Goal: Information Seeking & Learning: Learn about a topic

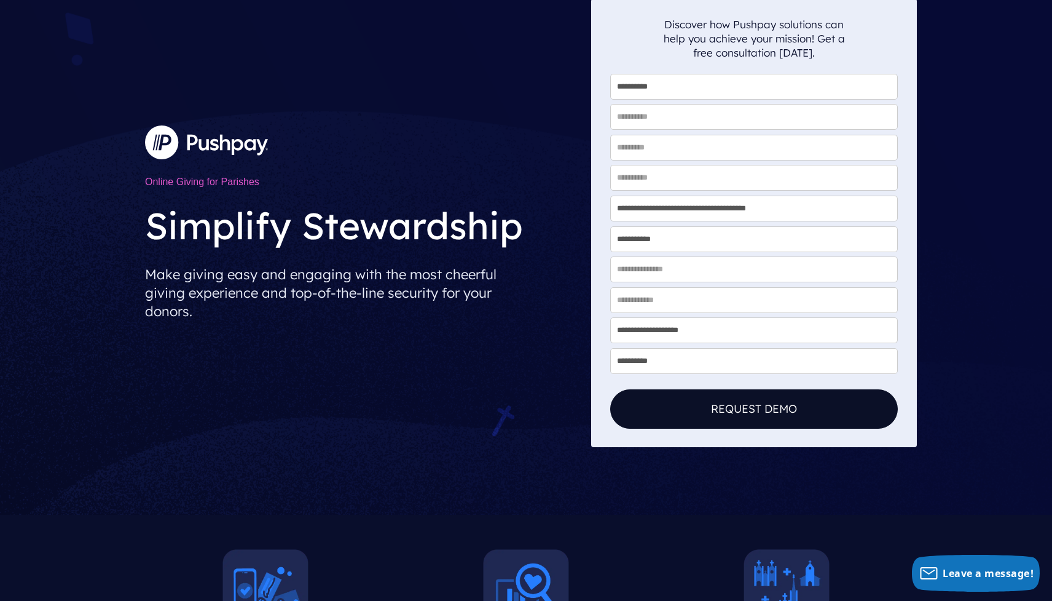
scroll to position [65, 0]
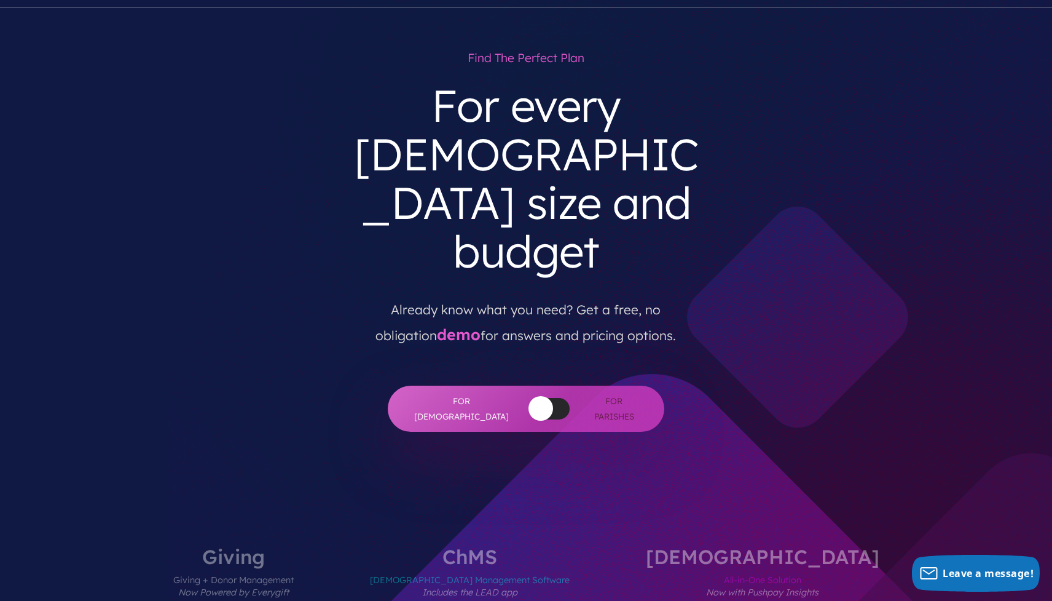
scroll to position [54, 0]
click at [546, 397] on div at bounding box center [549, 408] width 41 height 22
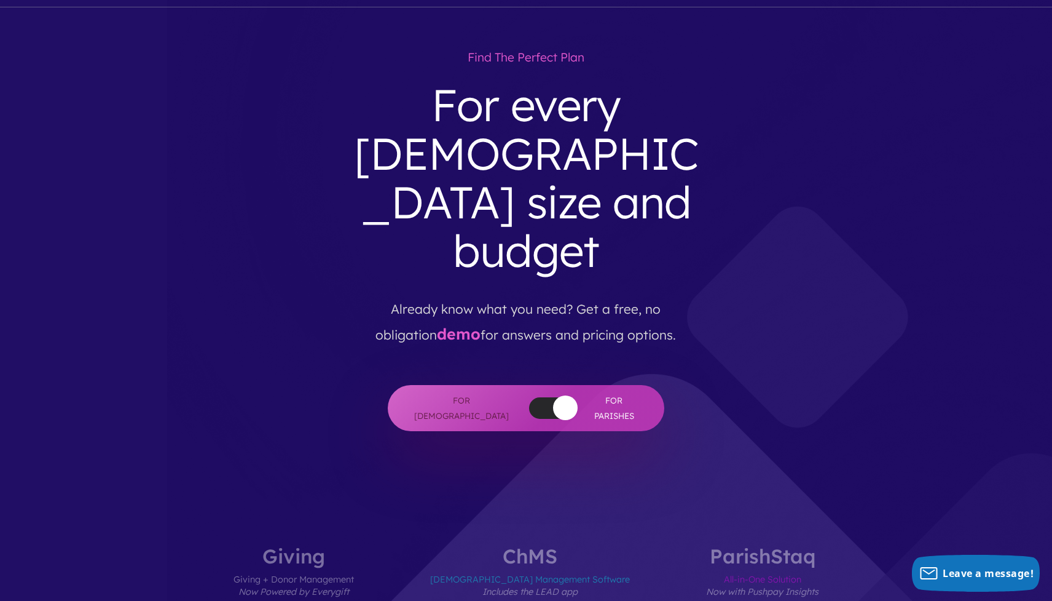
click at [553, 395] on button "button" at bounding box center [565, 407] width 25 height 25
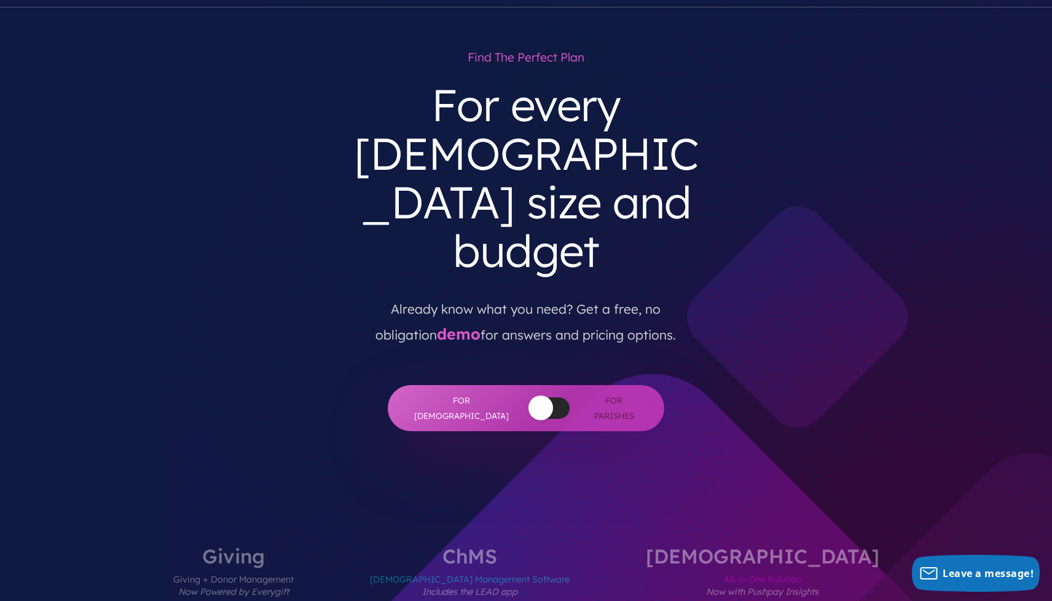
click at [546, 397] on div at bounding box center [549, 408] width 41 height 22
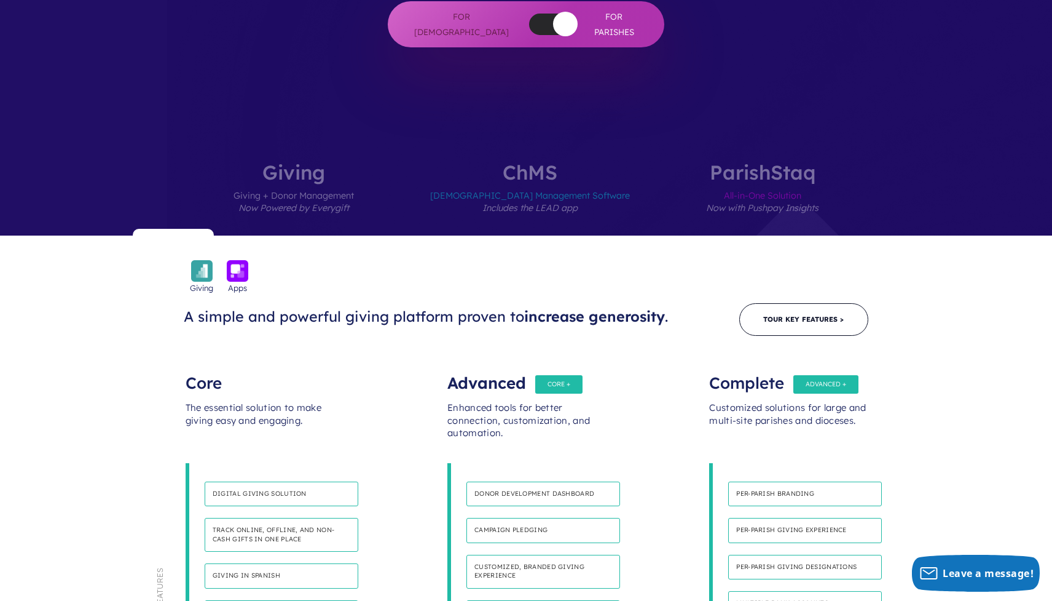
scroll to position [0, 0]
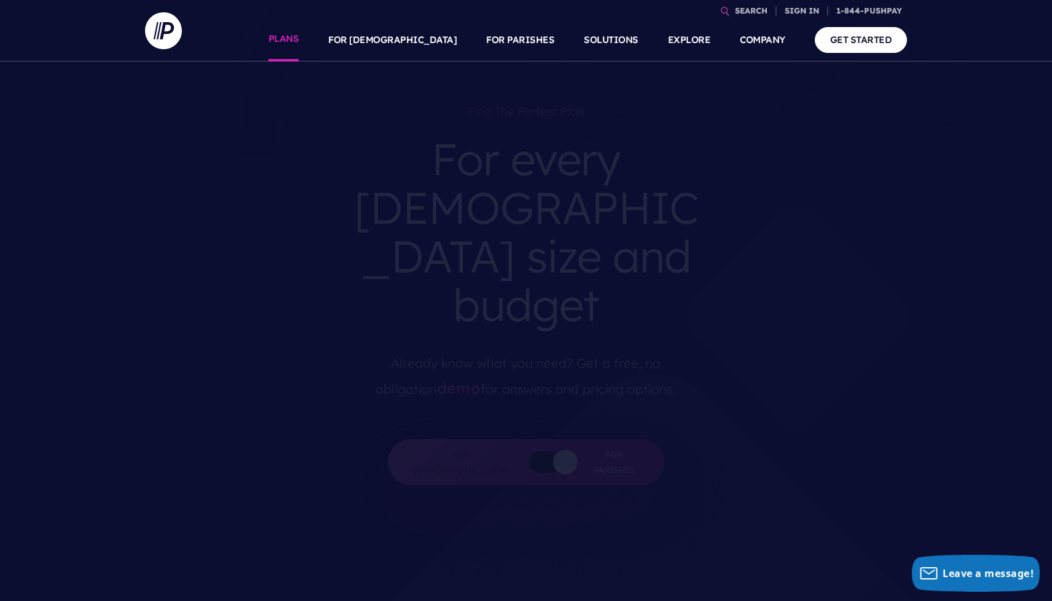
click at [299, 42] on link "PLANS" at bounding box center [284, 39] width 31 height 43
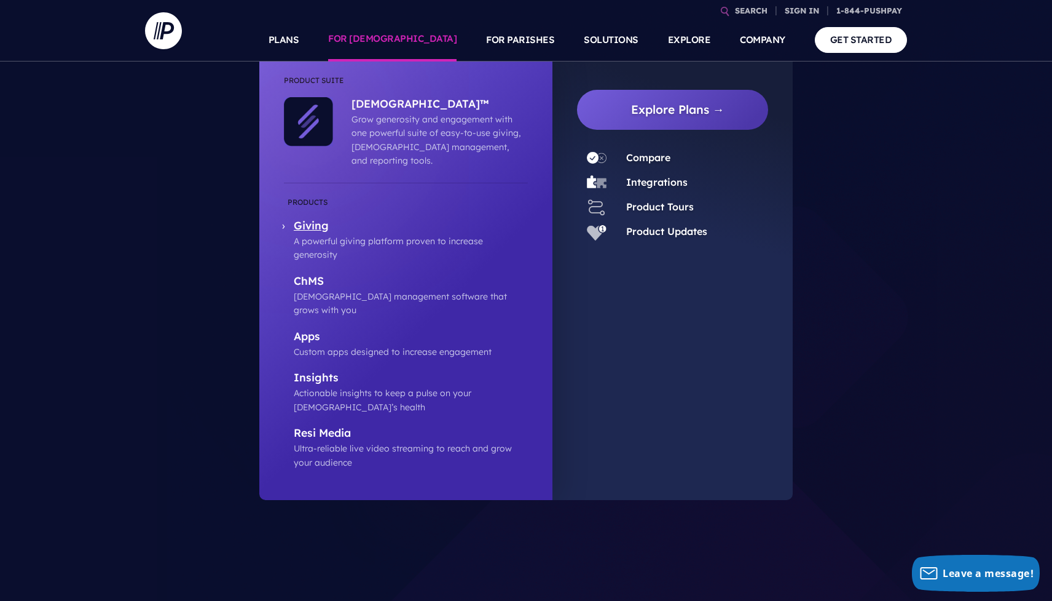
click at [328, 219] on p "Giving" at bounding box center [411, 226] width 234 height 15
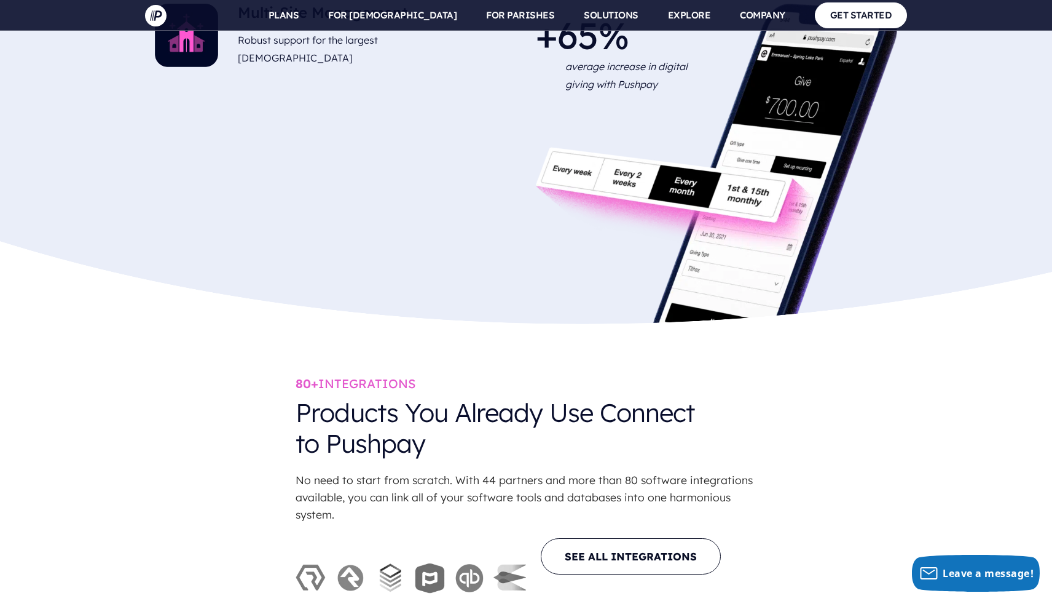
scroll to position [3322, 0]
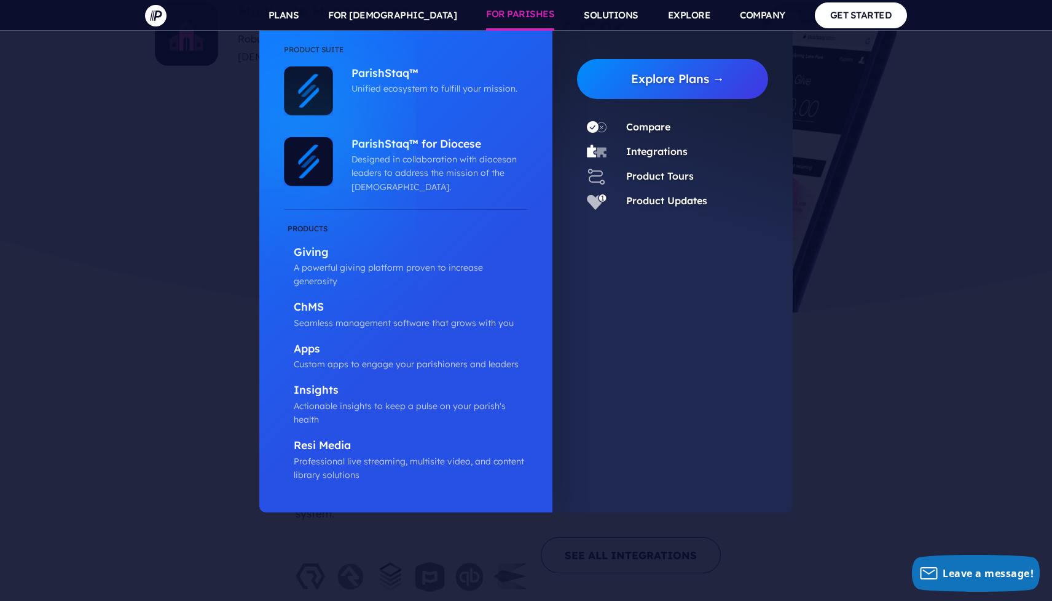
click at [527, 11] on link "FOR PARISHES" at bounding box center [520, 15] width 68 height 31
click at [328, 257] on p "Giving" at bounding box center [411, 252] width 234 height 15
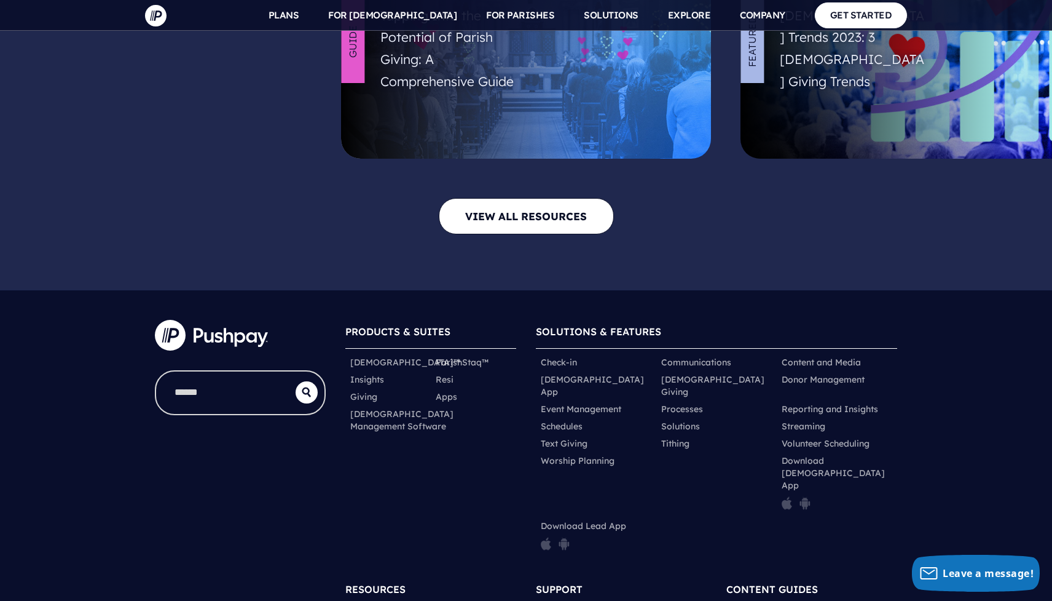
scroll to position [4693, 0]
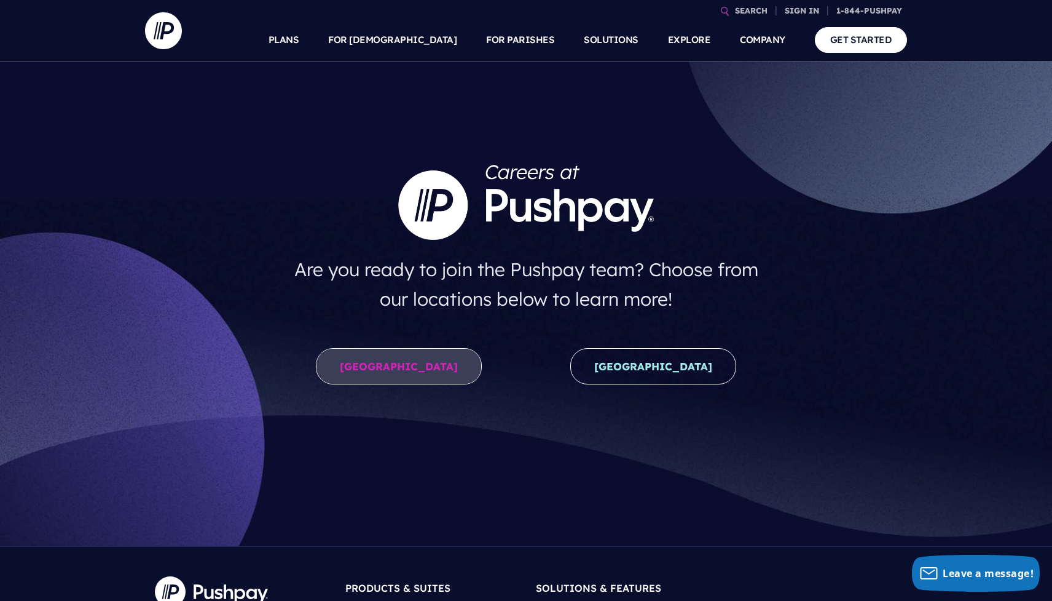
click at [438, 368] on link "[GEOGRAPHIC_DATA]" at bounding box center [399, 366] width 166 height 36
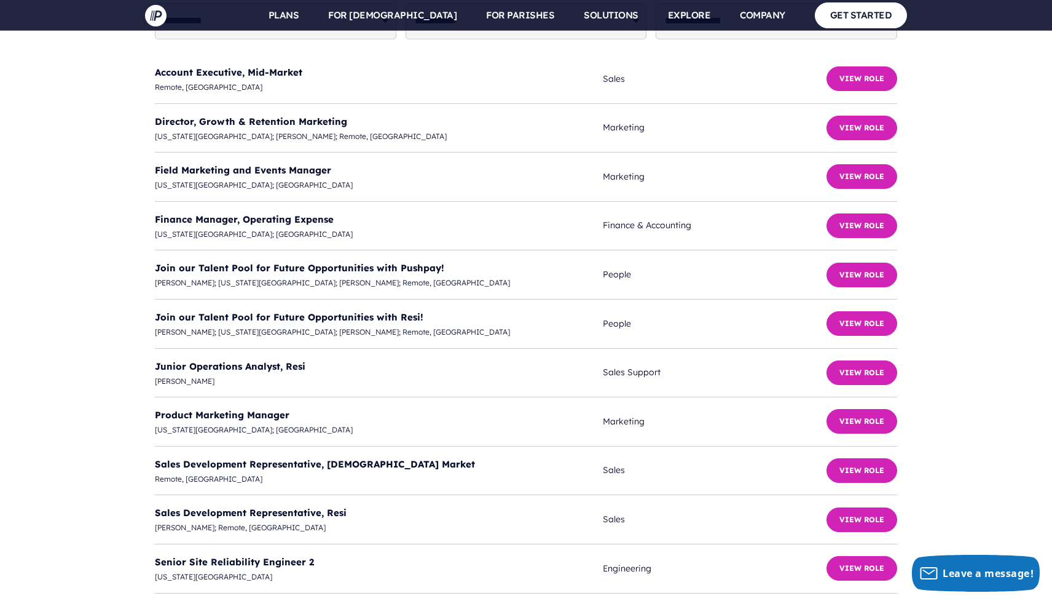
scroll to position [3154, 0]
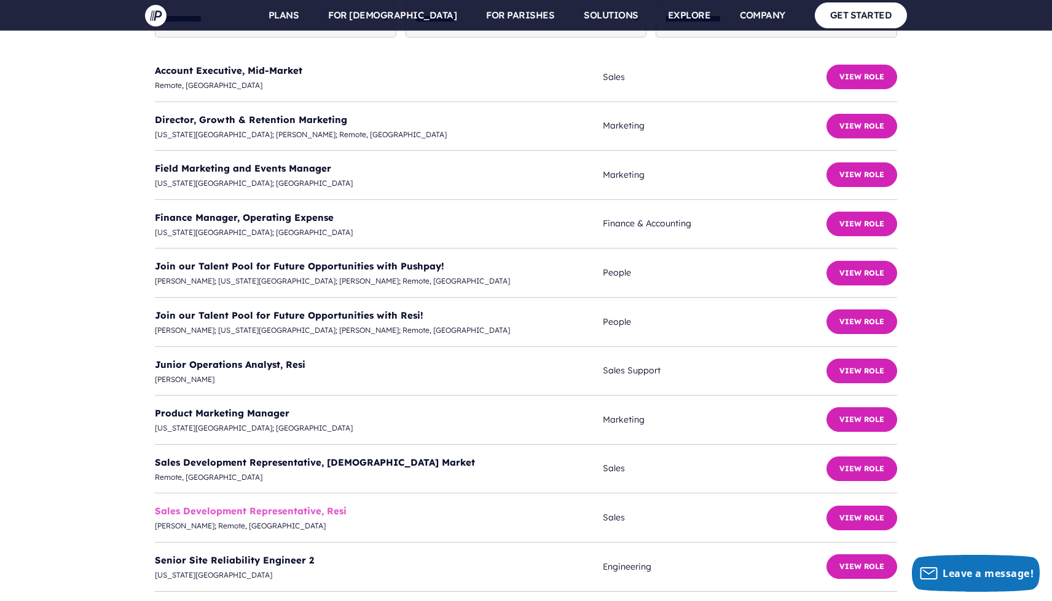
click at [297, 505] on link "Sales Development Representative, Resi" at bounding box center [251, 511] width 192 height 12
